Goal: Task Accomplishment & Management: Manage account settings

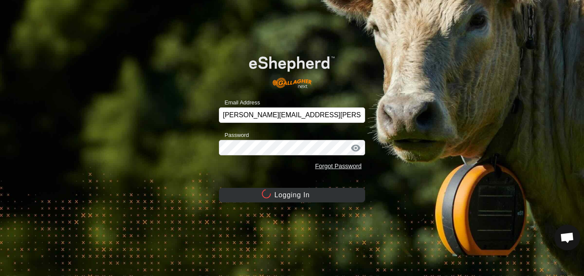
click at [278, 193] on button "Logging In" at bounding box center [292, 195] width 146 height 15
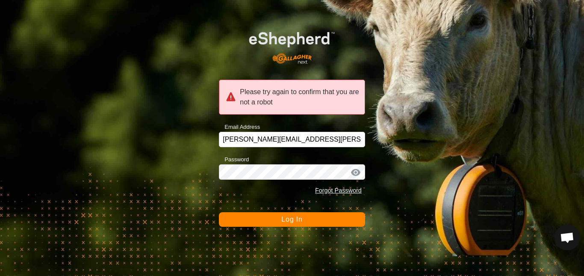
click at [354, 176] on div at bounding box center [355, 172] width 13 height 9
click at [356, 173] on div at bounding box center [355, 172] width 13 height 9
click at [276, 222] on button "Log In" at bounding box center [292, 219] width 146 height 15
click at [227, 215] on button "Log In" at bounding box center [292, 219] width 146 height 15
click at [354, 173] on div at bounding box center [355, 172] width 13 height 9
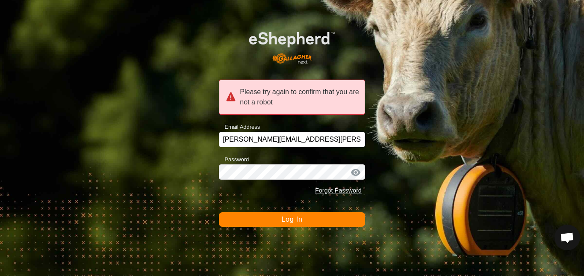
click at [295, 99] on div "Please try again to confirm that you are not a robot" at bounding box center [292, 97] width 146 height 35
click at [114, 186] on div "Please try again to confirm that you are not a robot Email Address michael.roer…" at bounding box center [292, 138] width 584 height 276
